Goal: Find specific page/section

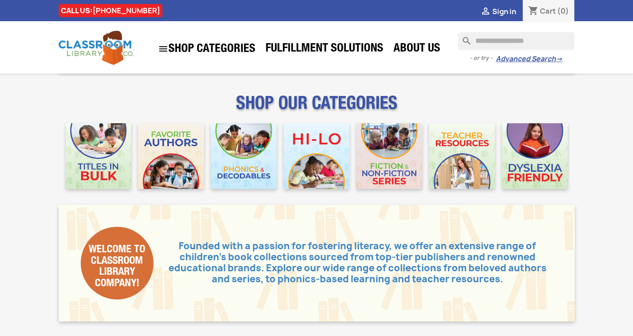
scroll to position [160, 0]
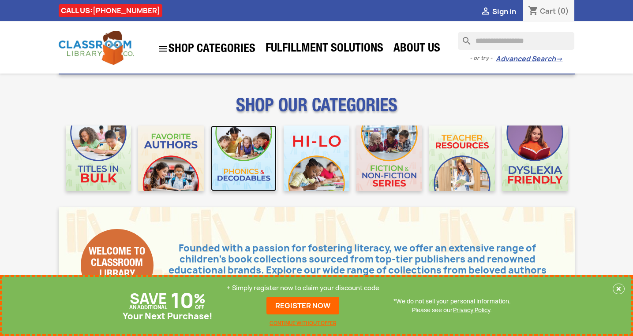
click at [250, 188] on img at bounding box center [244, 159] width 66 height 66
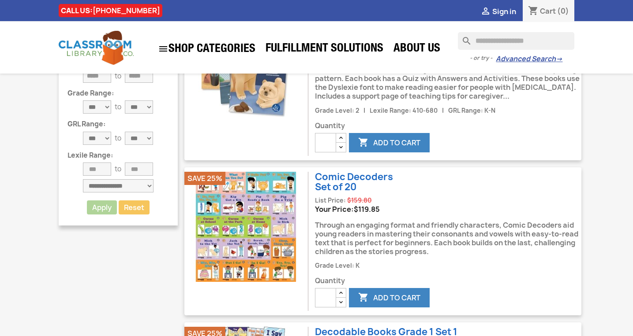
scroll to position [313, 0]
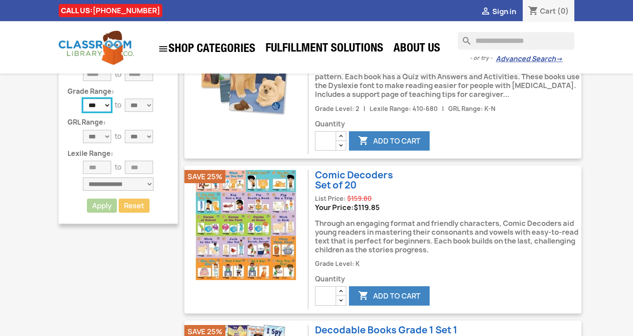
click at [97, 103] on select "*** **** * * * * * * * * * * ** ** **" at bounding box center [97, 105] width 28 height 13
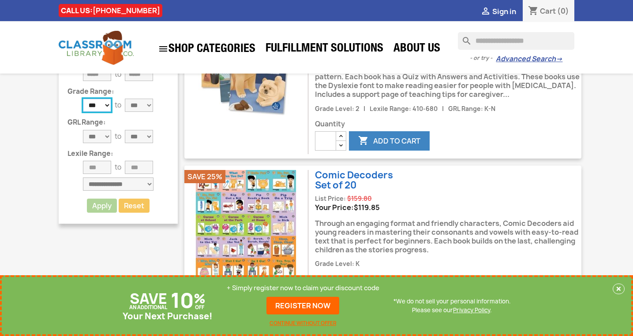
select select "*"
click at [137, 102] on select "*** **** * * * * * * * * * * ** ** **" at bounding box center [139, 105] width 28 height 13
select select "*"
click at [106, 210] on button "Apply" at bounding box center [102, 206] width 32 height 14
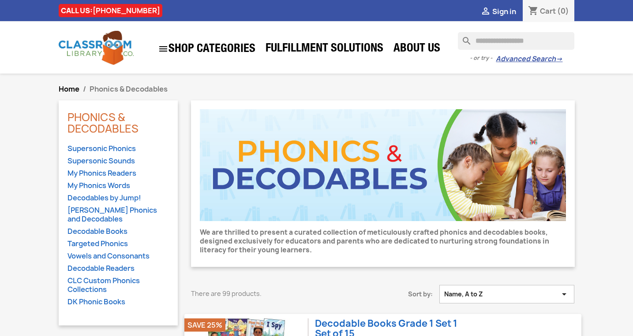
select select "*"
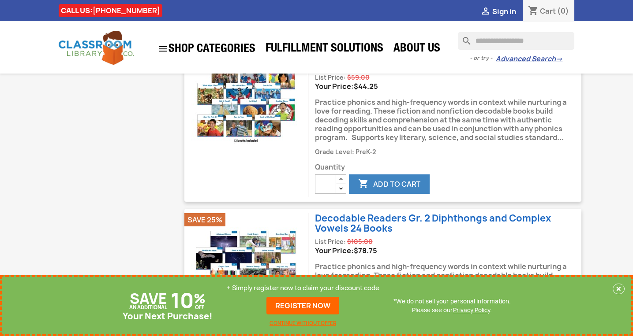
scroll to position [1346, 0]
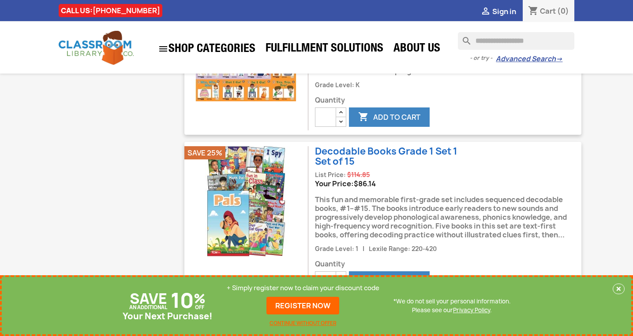
scroll to position [558, 0]
